Goal: Task Accomplishment & Management: Manage account settings

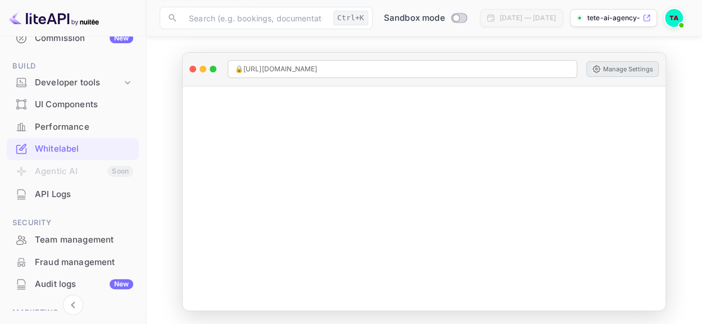
scroll to position [183, 0]
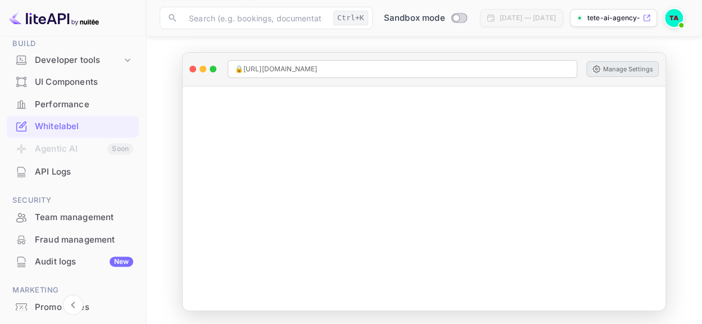
click at [79, 108] on div "Performance" at bounding box center [84, 104] width 98 height 13
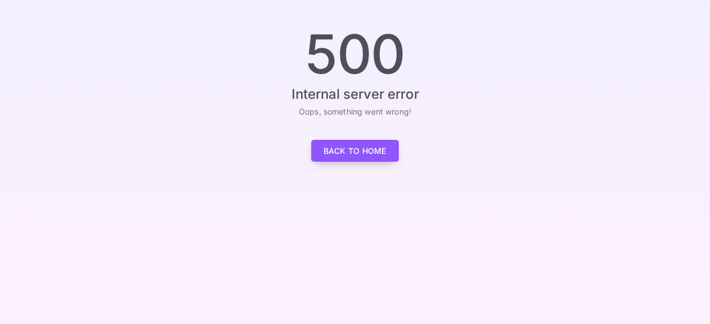
click at [368, 159] on link "Back to Home" at bounding box center [355, 151] width 88 height 22
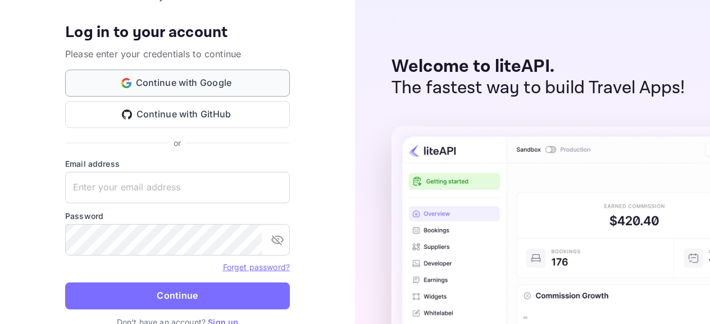
click at [183, 86] on button "Continue with Google" at bounding box center [177, 83] width 225 height 27
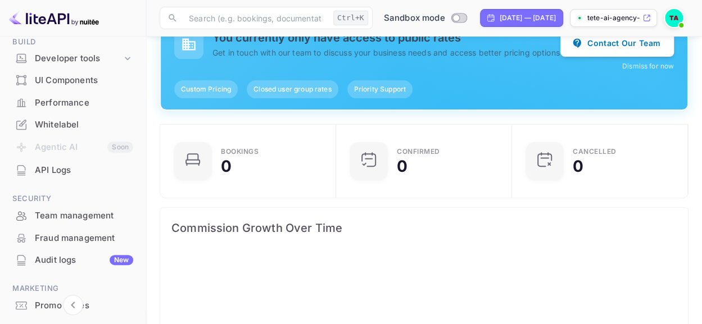
scroll to position [183, 0]
click at [69, 125] on div "Whitelabel" at bounding box center [84, 126] width 98 height 13
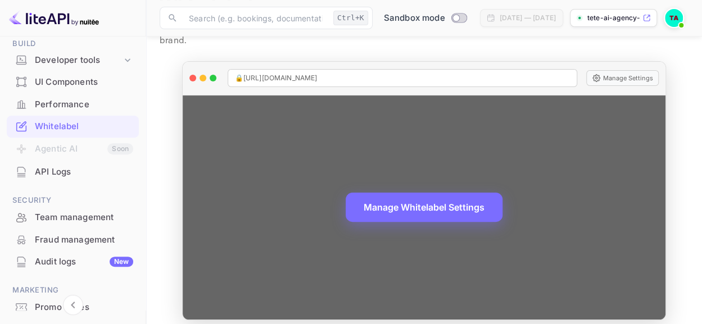
scroll to position [63, 0]
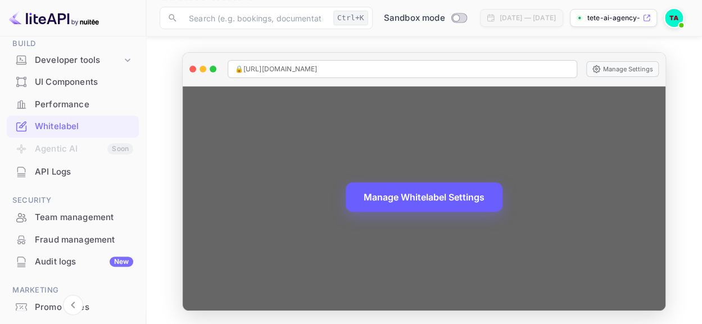
click at [434, 198] on button "Manage Whitelabel Settings" at bounding box center [424, 197] width 157 height 29
